Goal: Information Seeking & Learning: Learn about a topic

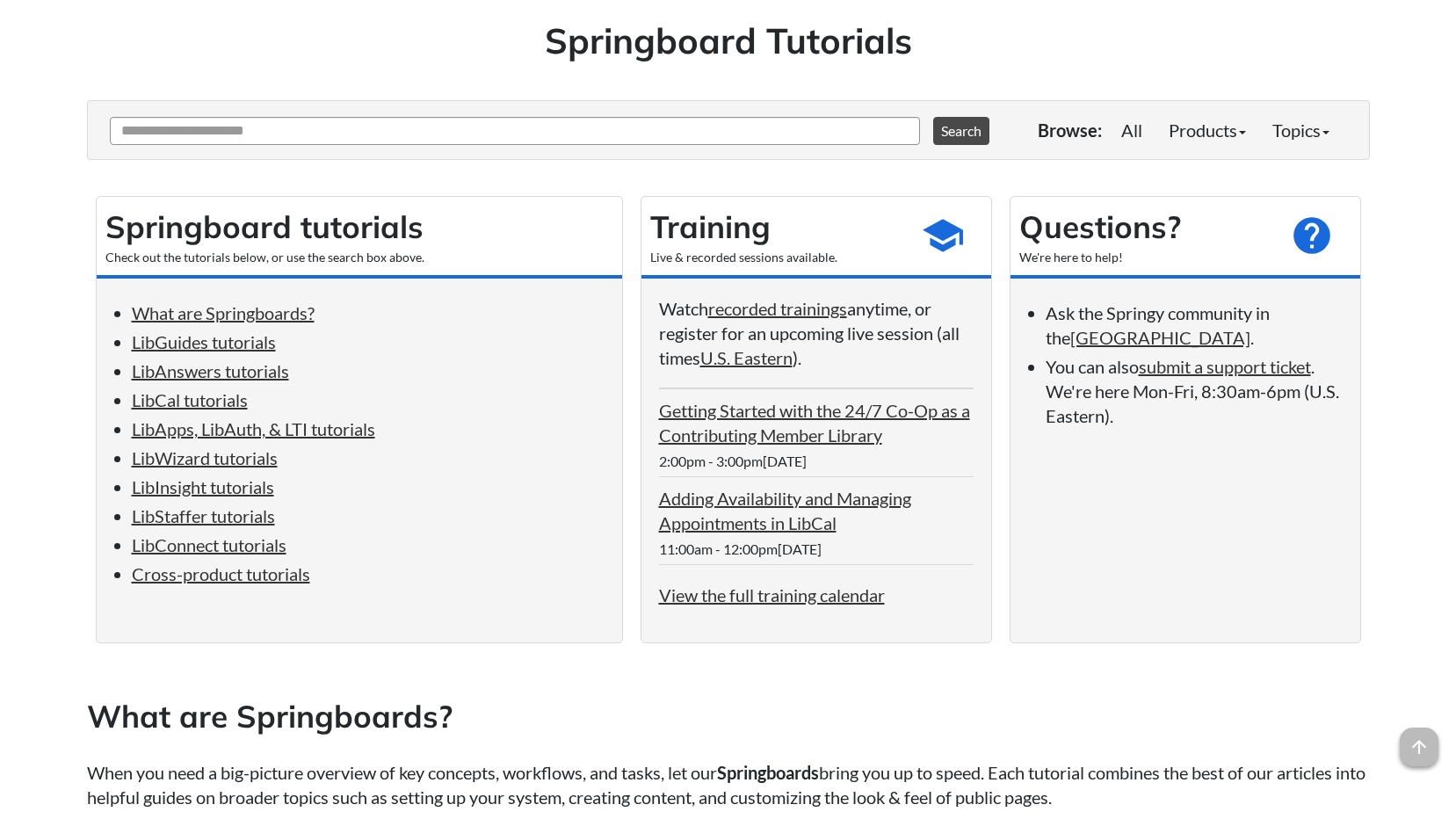
scroll to position [176, 0]
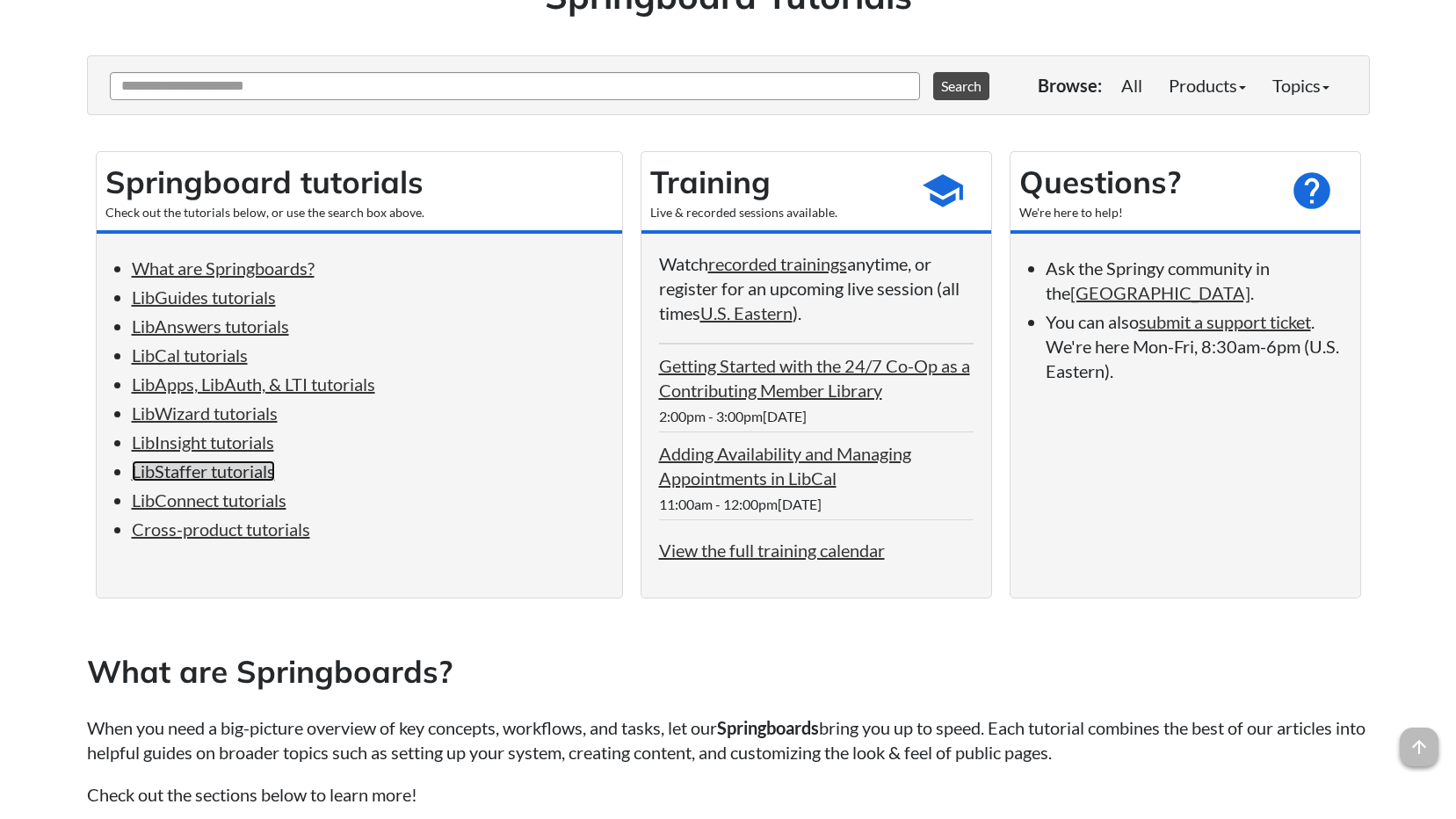
click at [205, 476] on link "LibStaffer tutorials" at bounding box center [203, 471] width 143 height 21
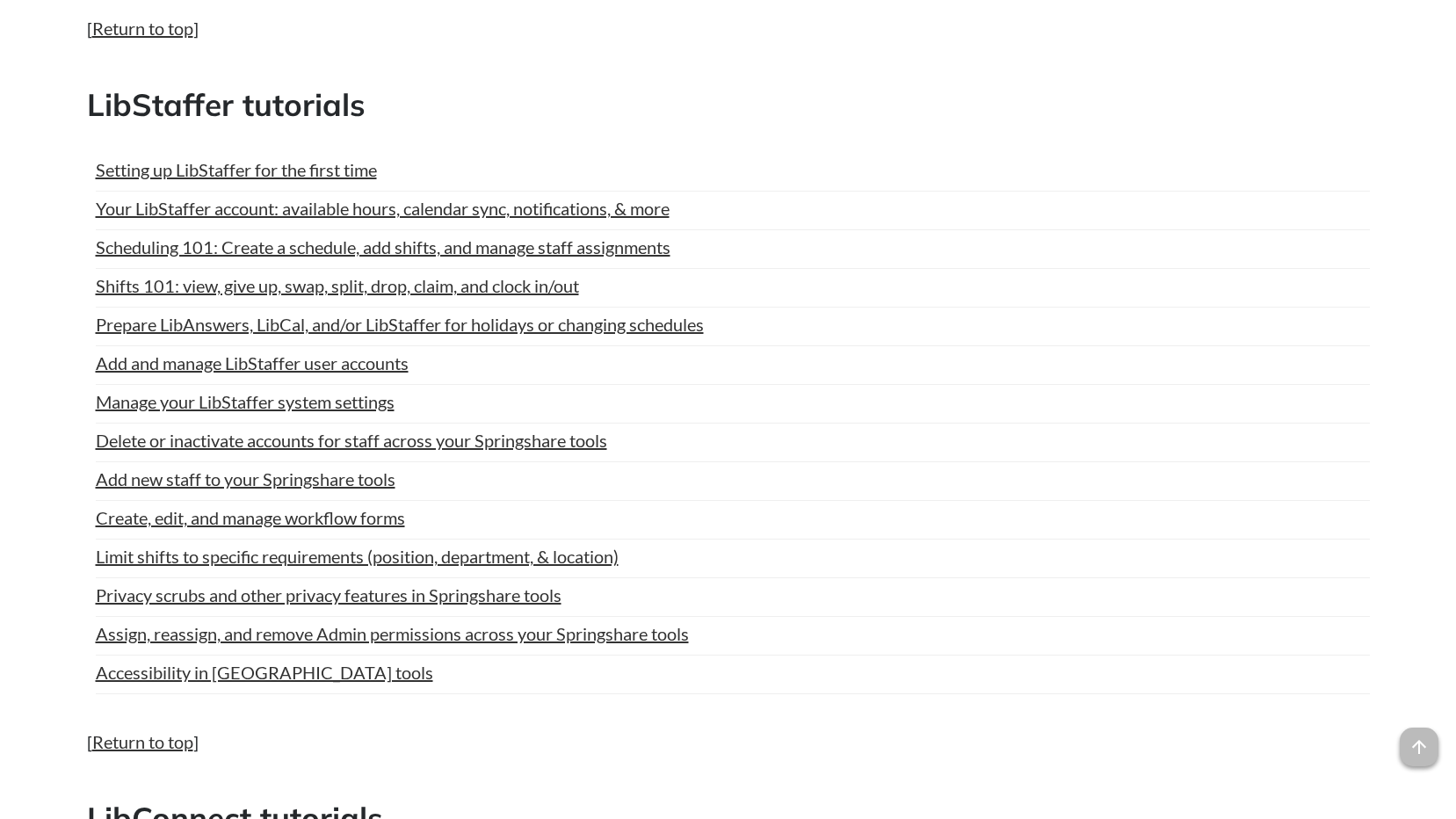
scroll to position [7428, 0]
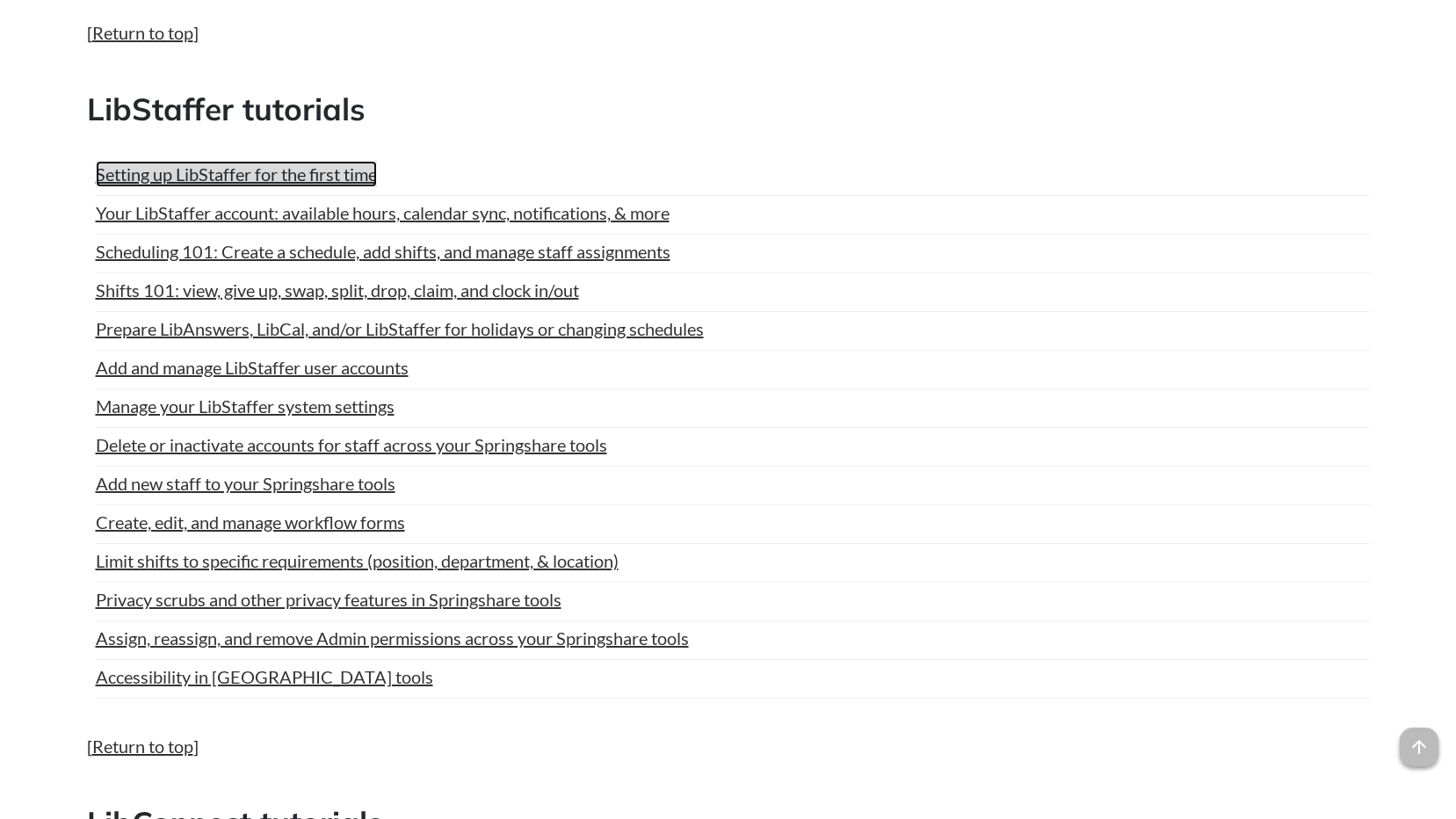
click at [159, 177] on link "Setting up LibStaffer for the first time" at bounding box center [236, 173] width 281 height 26
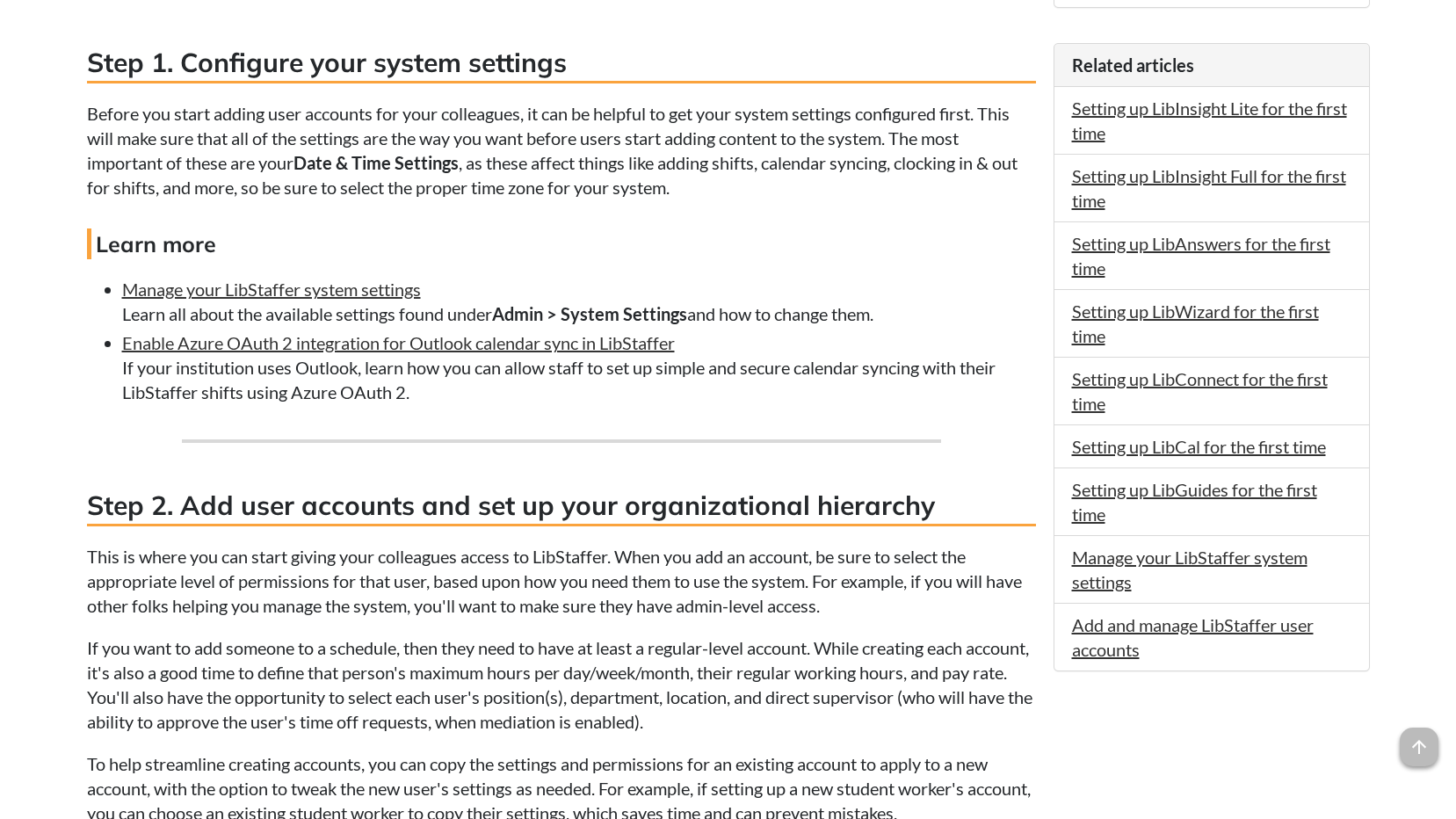
scroll to position [1055, 0]
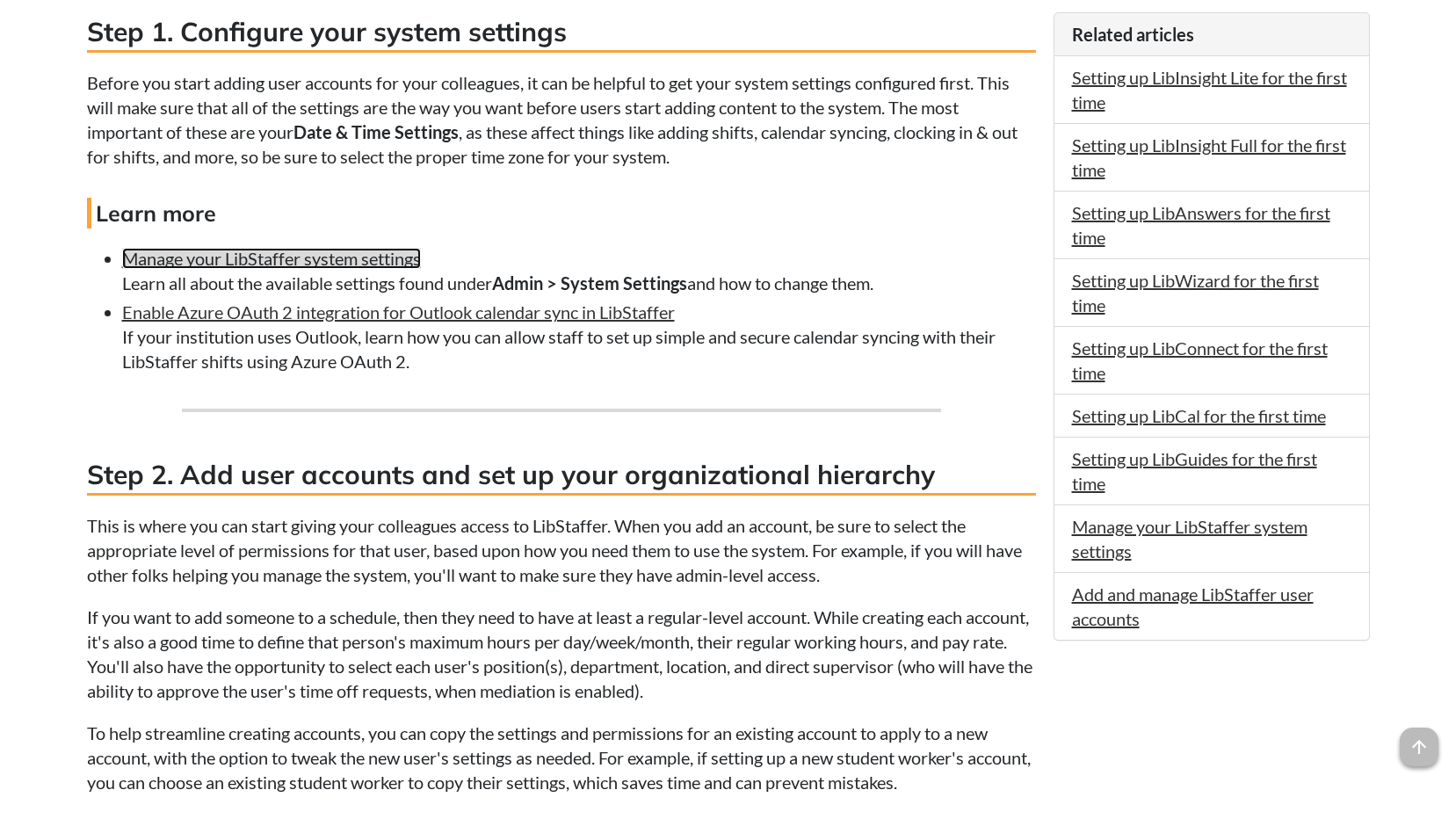
click at [259, 262] on link "Manage your LibStaffer system settings" at bounding box center [271, 258] width 299 height 21
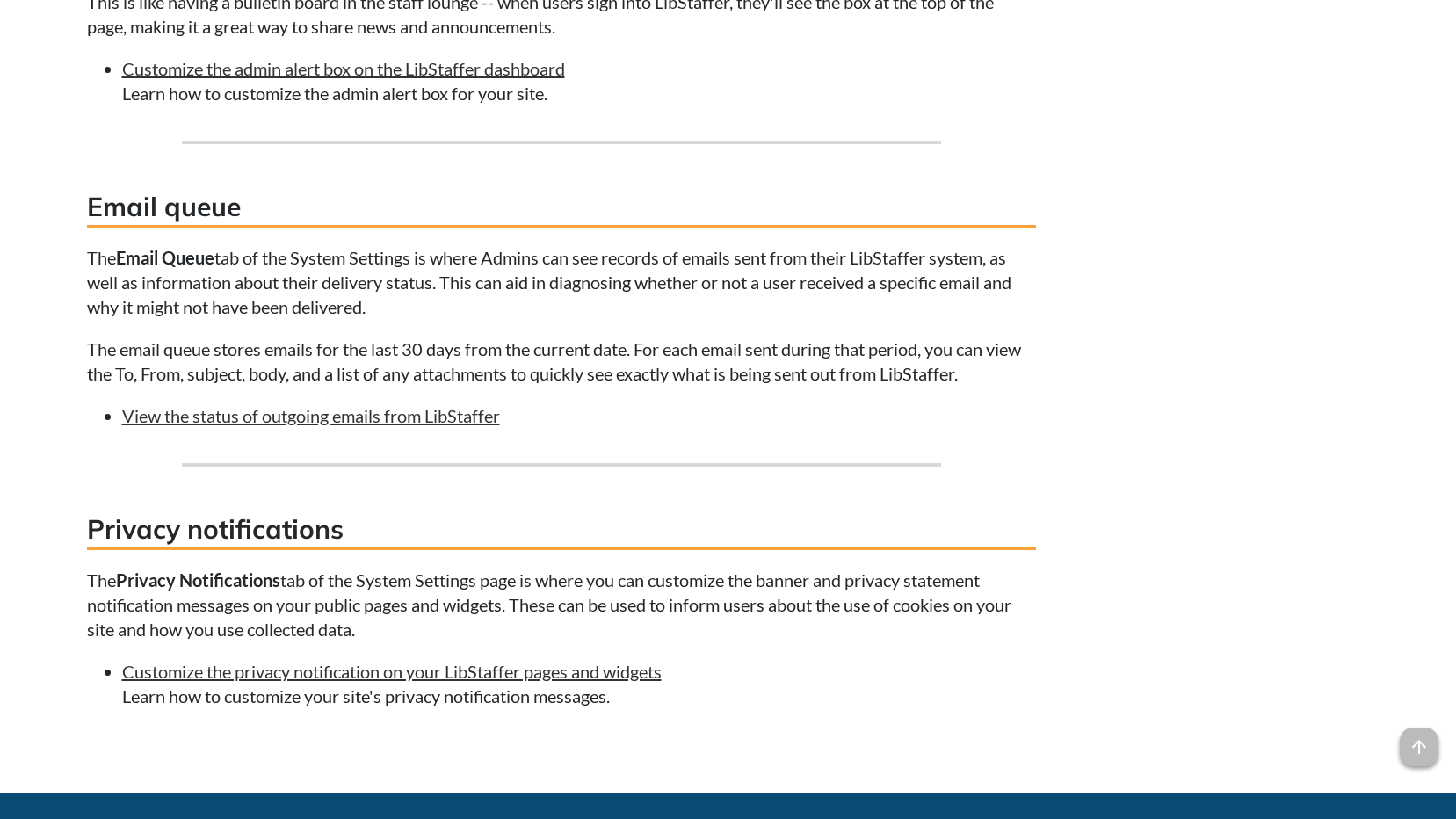
scroll to position [2373, 0]
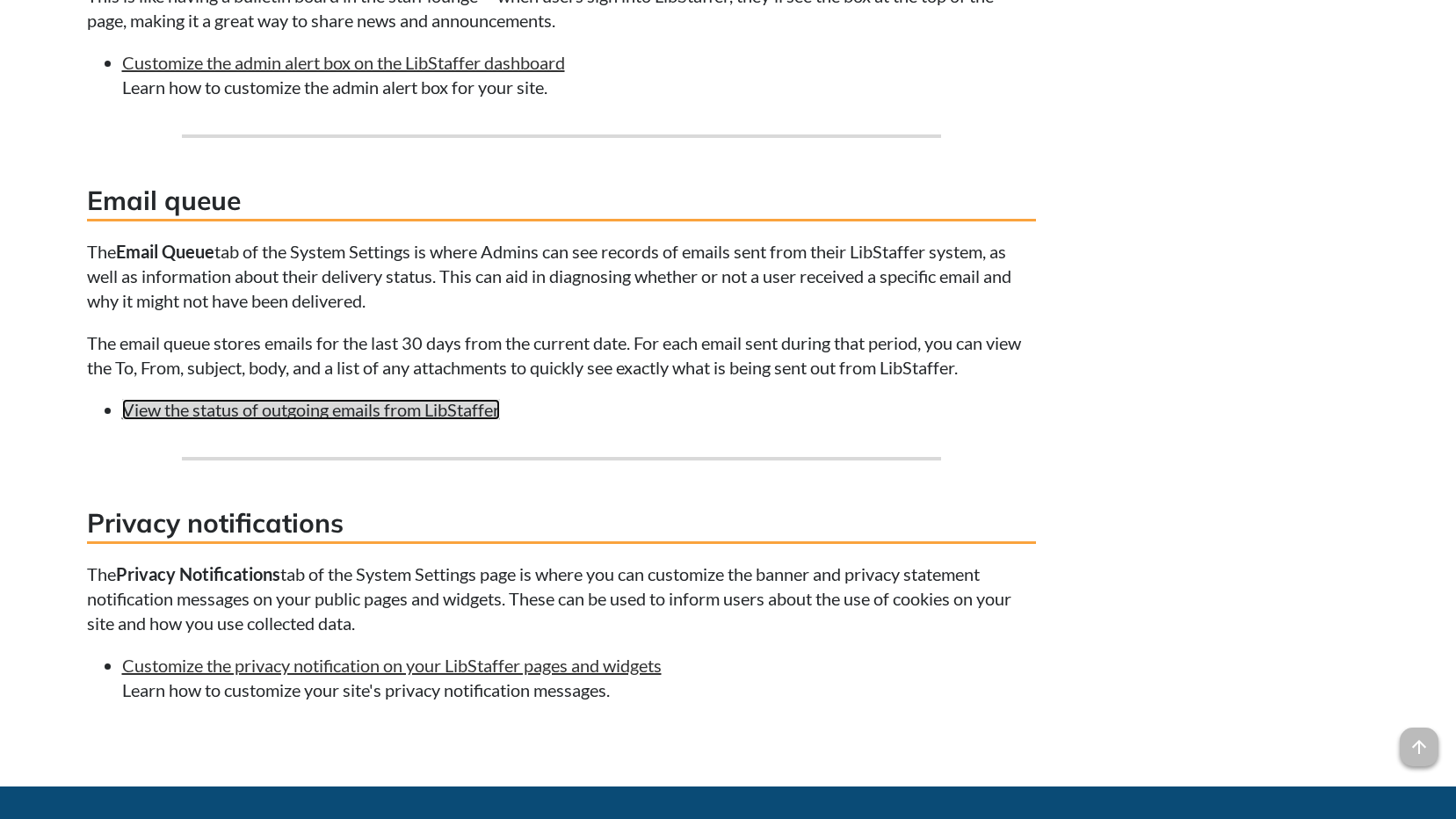
click at [266, 421] on link "View the status of outgoing emails from LibStaffer" at bounding box center [310, 410] width 378 height 21
